Goal: Information Seeking & Learning: Understand process/instructions

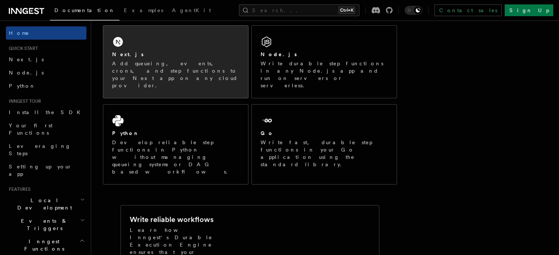
scroll to position [130, 0]
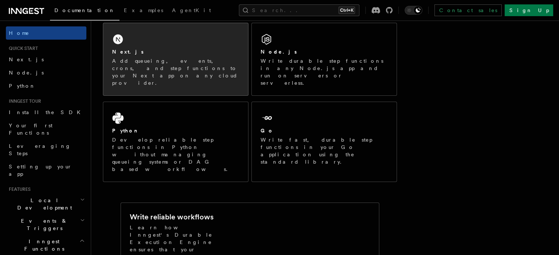
click at [165, 56] on div "Next.js Add queueing, events, crons, and step functions to your Next app on any…" at bounding box center [175, 67] width 127 height 39
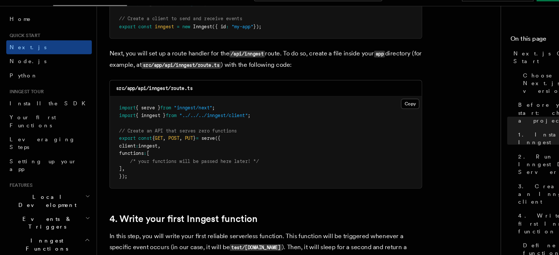
scroll to position [1002, 0]
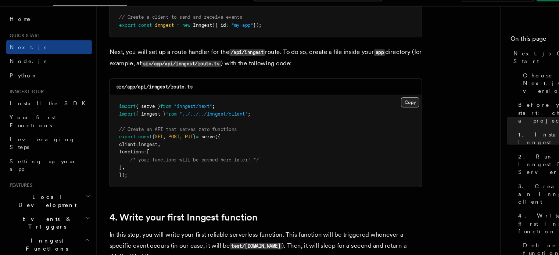
click at [385, 111] on button "Copy Copied" at bounding box center [385, 112] width 17 height 10
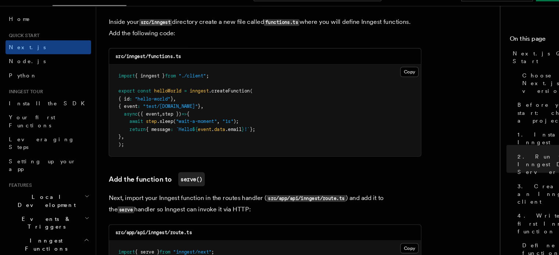
scroll to position [1306, 0]
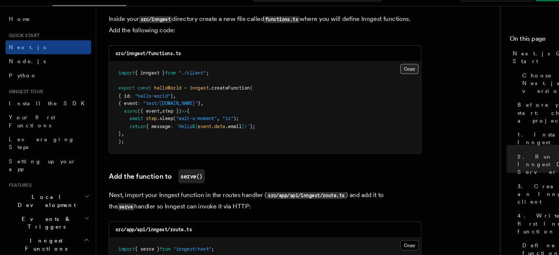
click at [380, 81] on button "Copy Copied" at bounding box center [385, 80] width 17 height 10
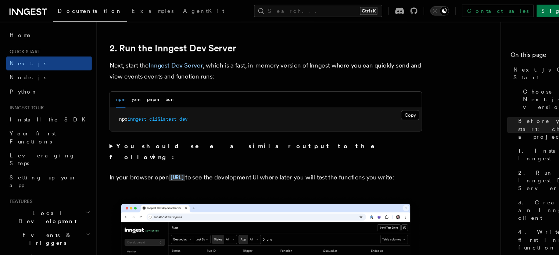
scroll to position [504, 0]
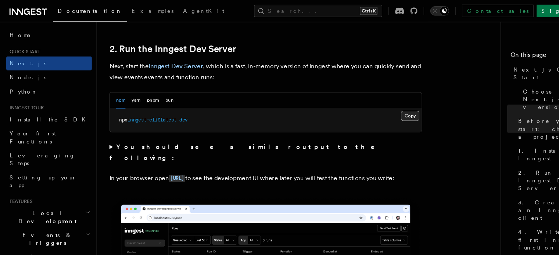
click at [386, 106] on button "Copy Copied" at bounding box center [385, 109] width 17 height 10
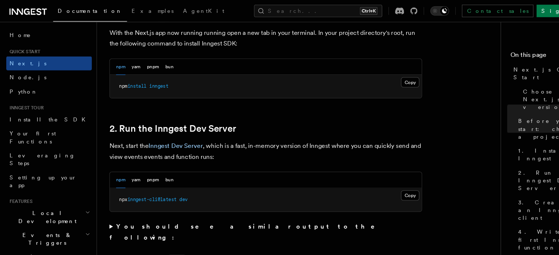
scroll to position [428, 0]
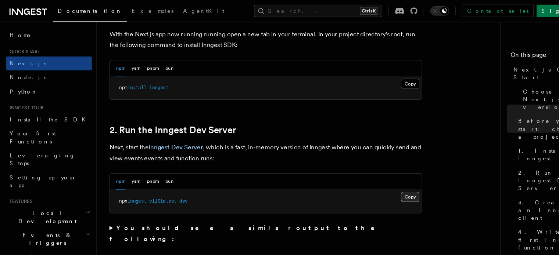
click at [387, 188] on button "Copy Copied" at bounding box center [385, 186] width 17 height 10
click at [386, 184] on button "Copy Copied" at bounding box center [385, 186] width 17 height 10
click at [257, 135] on p "Next, start the Inngest Dev Server , which is a fast, in-memory version of Inng…" at bounding box center [250, 144] width 294 height 21
click at [385, 186] on button "Copy Copied" at bounding box center [385, 186] width 17 height 10
